Goal: Information Seeking & Learning: Learn about a topic

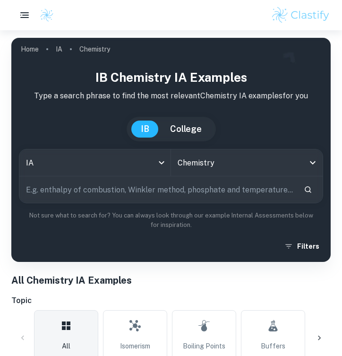
scroll to position [283, 0]
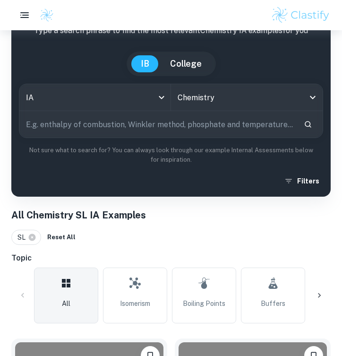
scroll to position [30, 0]
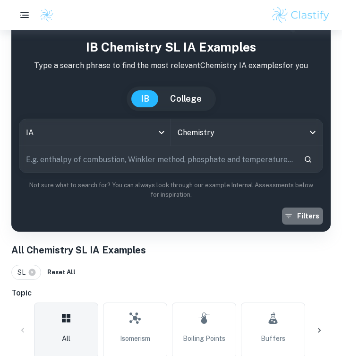
click at [300, 215] on button "Filters" at bounding box center [302, 215] width 41 height 17
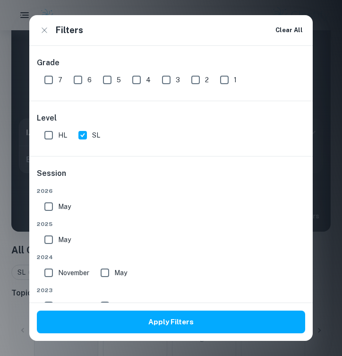
scroll to position [13, 0]
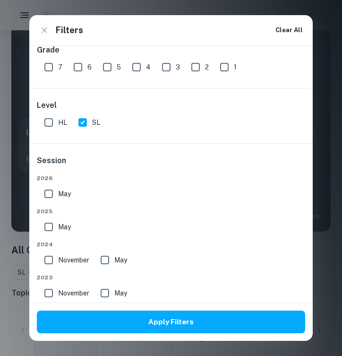
click at [81, 67] on input "6" at bounding box center [77, 67] width 19 height 19
checkbox input "true"
click at [51, 66] on input "7" at bounding box center [48, 67] width 19 height 19
checkbox input "true"
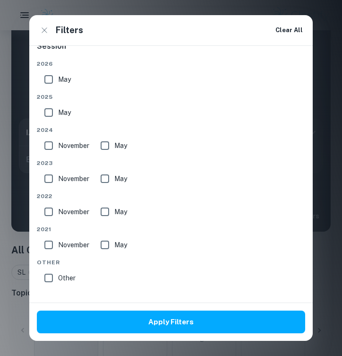
scroll to position [127, 0]
click at [51, 112] on input "May" at bounding box center [48, 112] width 19 height 19
checkbox input "true"
click at [50, 144] on input "November" at bounding box center [48, 145] width 19 height 19
checkbox input "true"
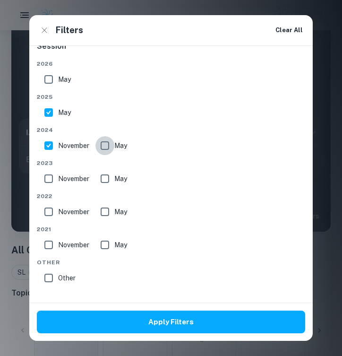
click at [104, 146] on input "May" at bounding box center [104, 145] width 19 height 19
checkbox input "true"
click at [50, 177] on input "November" at bounding box center [48, 178] width 19 height 19
checkbox input "true"
click at [106, 181] on input "May" at bounding box center [104, 178] width 19 height 19
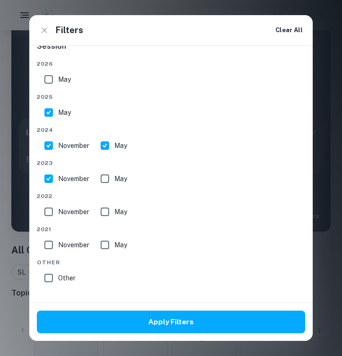
checkbox input "true"
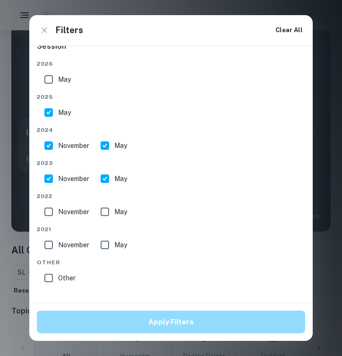
click at [106, 327] on button "Apply Filters" at bounding box center [171, 321] width 268 height 23
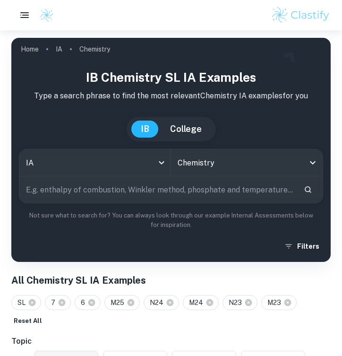
scroll to position [0, 0]
click at [118, 192] on input "text" at bounding box center [157, 189] width 277 height 26
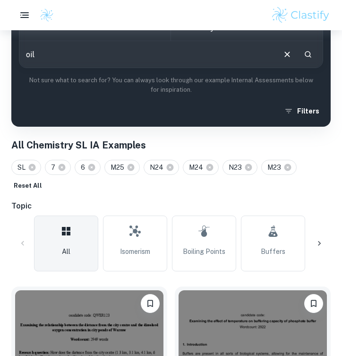
scroll to position [137, 0]
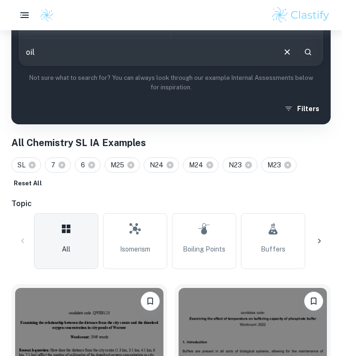
type input "oil"
click at [310, 51] on icon "Search" at bounding box center [308, 52] width 7 height 7
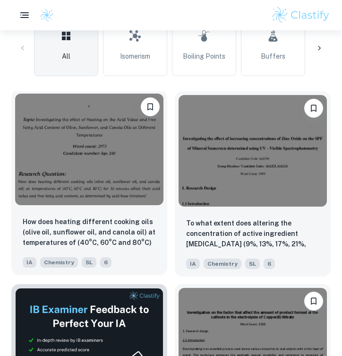
scroll to position [324, 0]
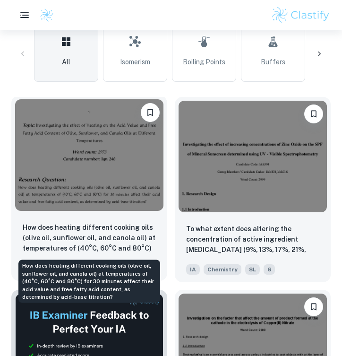
click at [93, 242] on p "How does heating different cooking oils (olive oil, sunflower oil, and canola o…" at bounding box center [89, 238] width 133 height 32
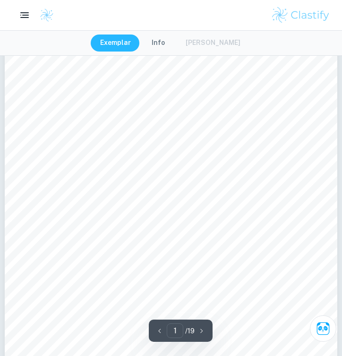
scroll to position [128, 0]
